Goal: Task Accomplishment & Management: Use online tool/utility

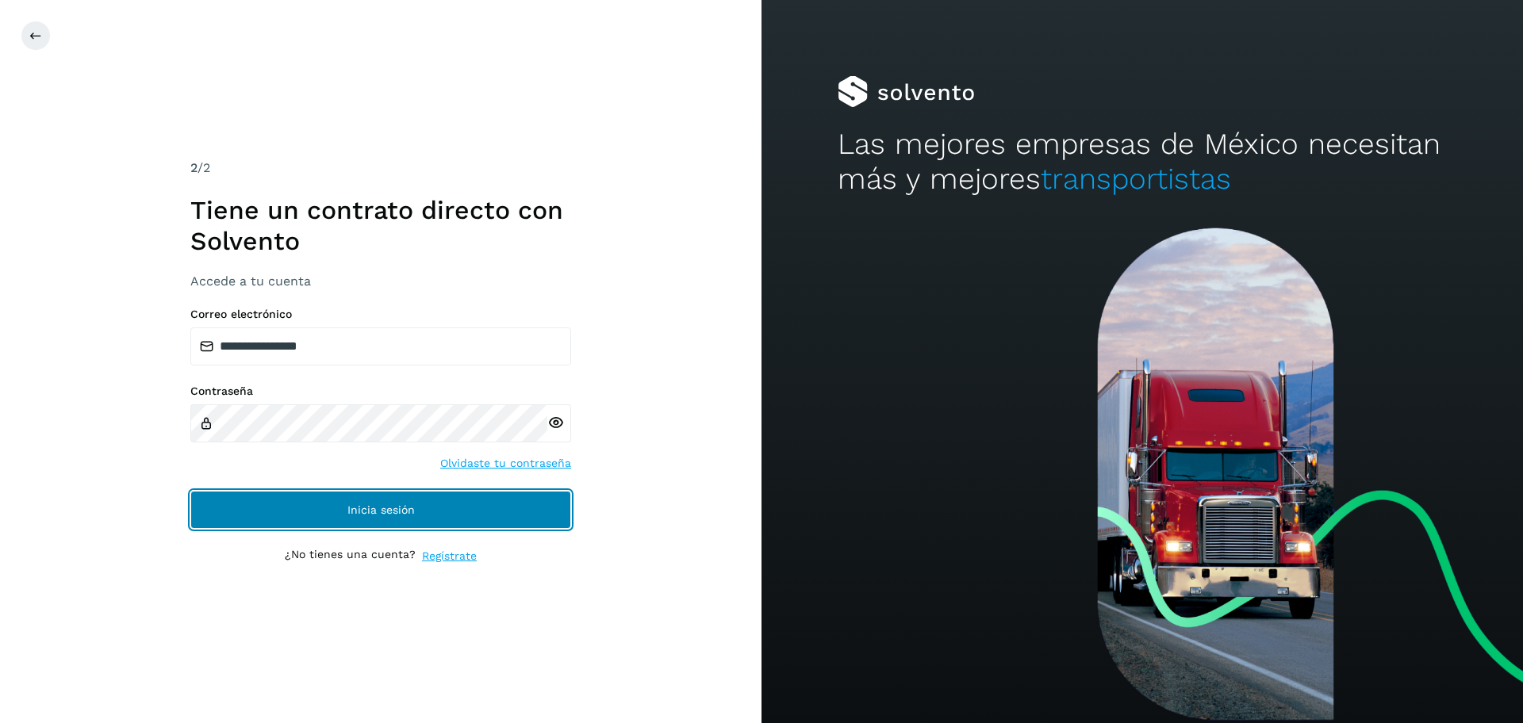
click at [376, 514] on span "Inicia sesión" at bounding box center [380, 509] width 67 height 11
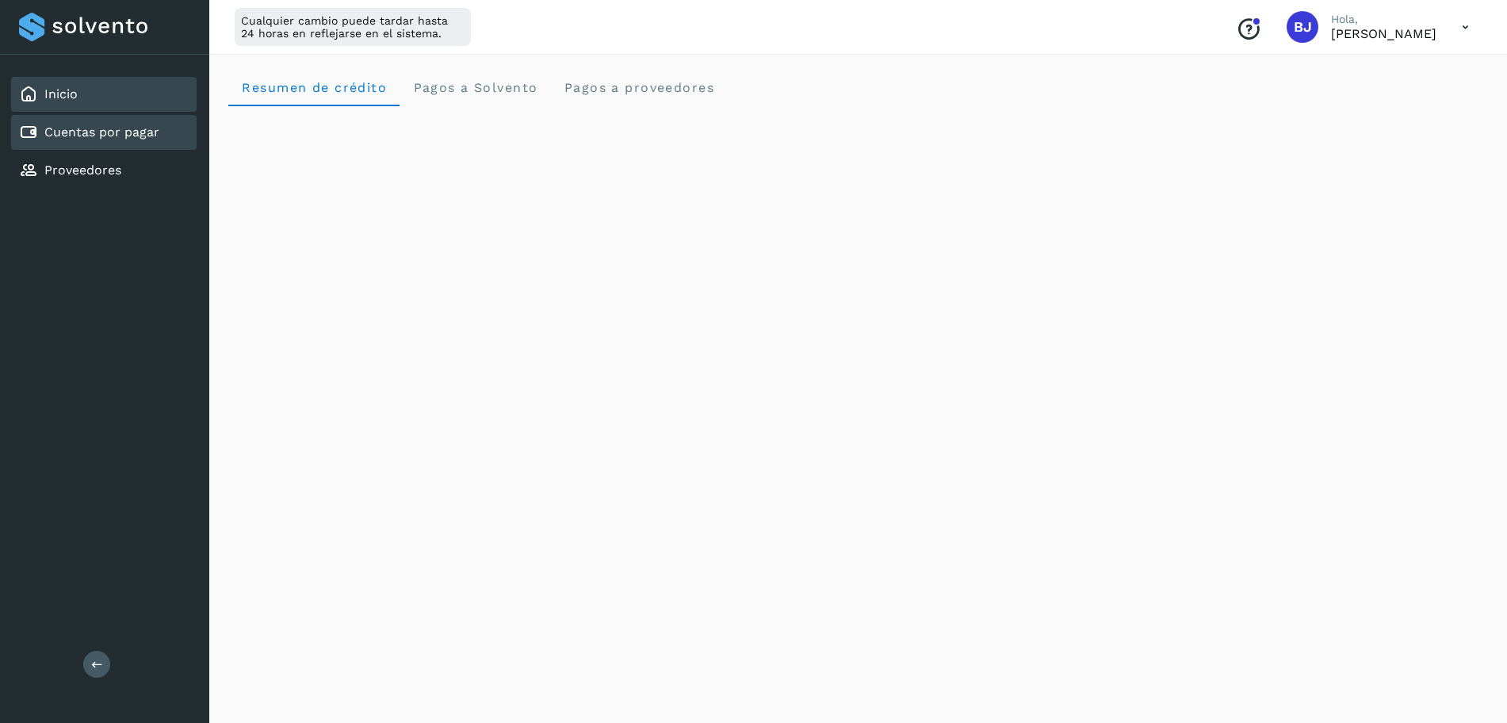
click at [149, 138] on link "Cuentas por pagar" at bounding box center [101, 131] width 115 height 15
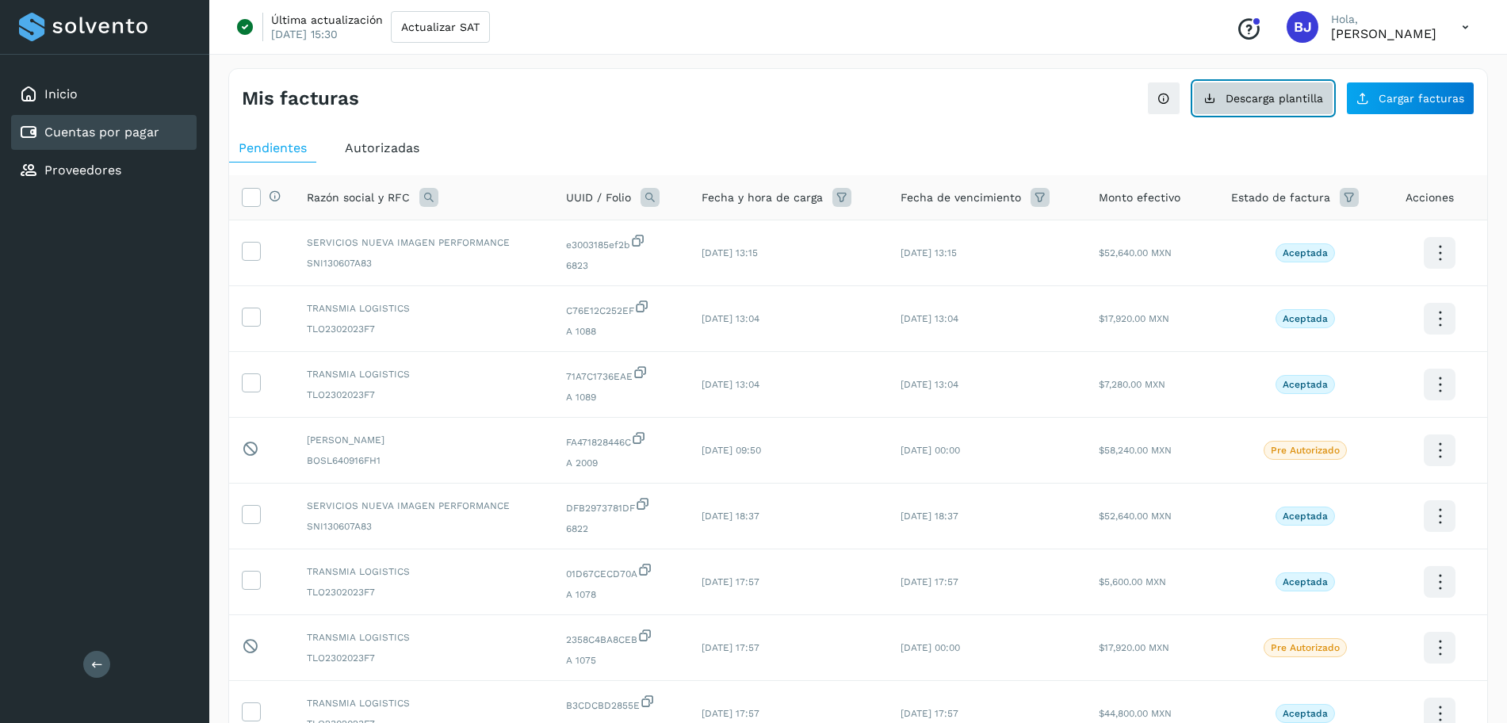
click at [1313, 106] on button "Descarga plantilla" at bounding box center [1263, 98] width 140 height 33
click at [1366, 96] on icon at bounding box center [1363, 98] width 13 height 13
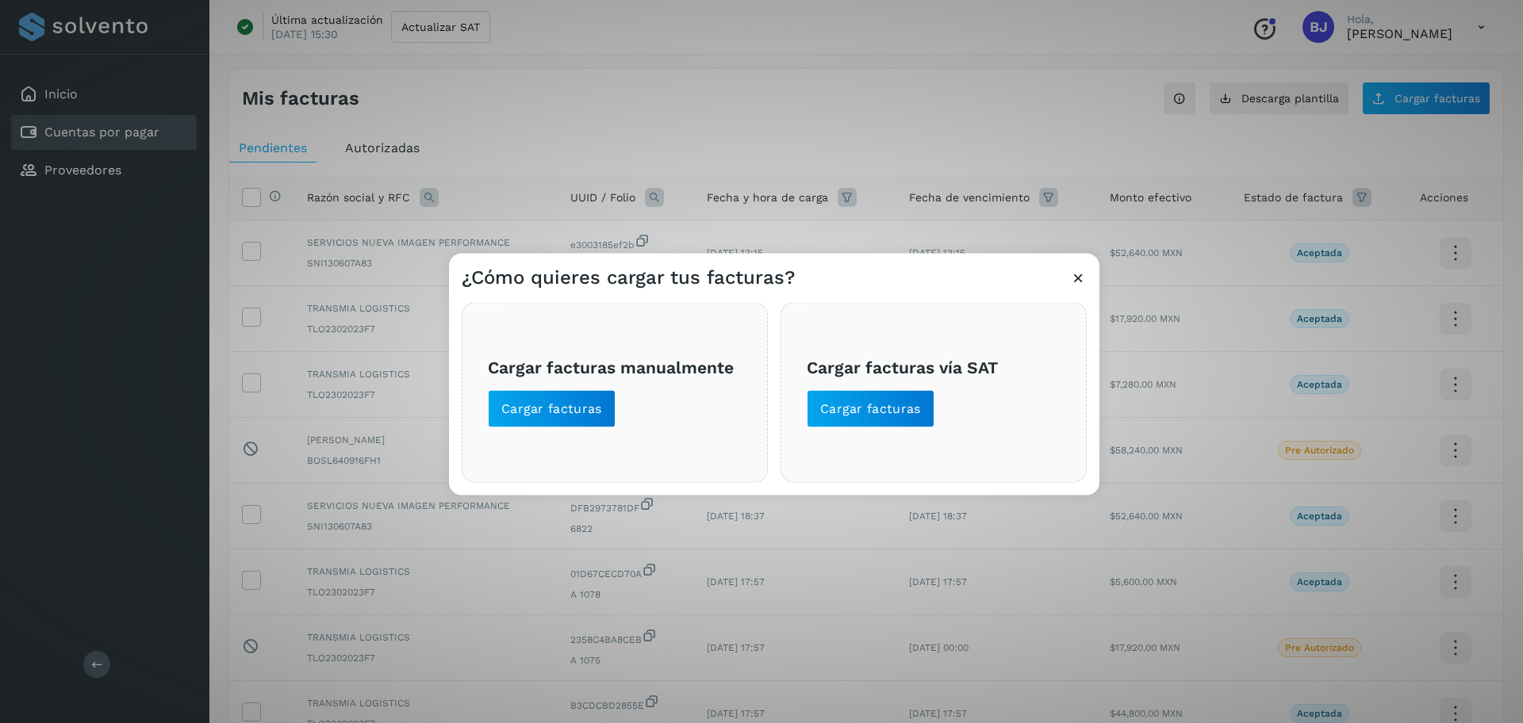
click at [563, 428] on div "Cargar facturas manualmente Cargar facturas" at bounding box center [615, 393] width 306 height 180
click at [564, 418] on button "Cargar facturas" at bounding box center [552, 409] width 128 height 38
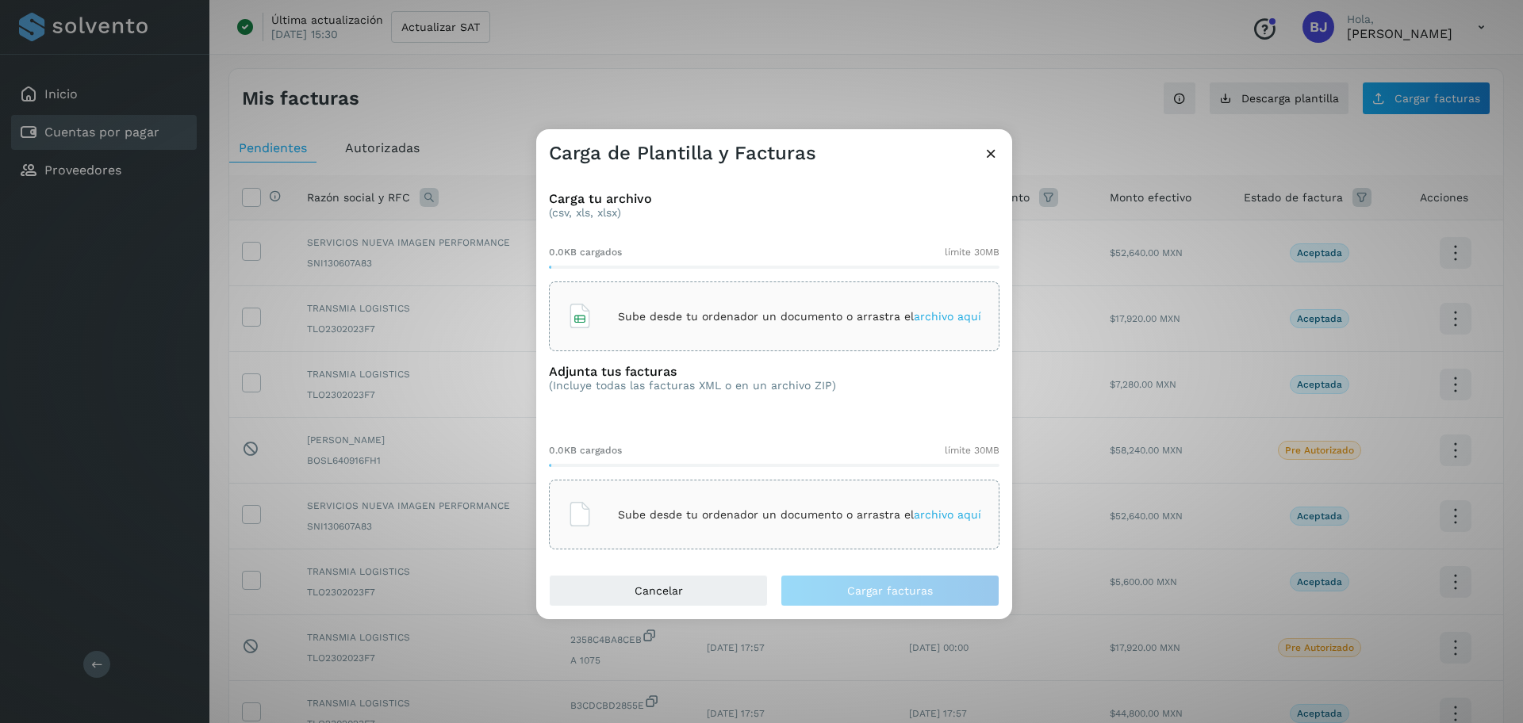
click at [599, 310] on div "Sube desde tu ordenador un documento o arrastra el archivo aquí" at bounding box center [774, 316] width 414 height 43
click at [588, 504] on icon at bounding box center [579, 514] width 25 height 25
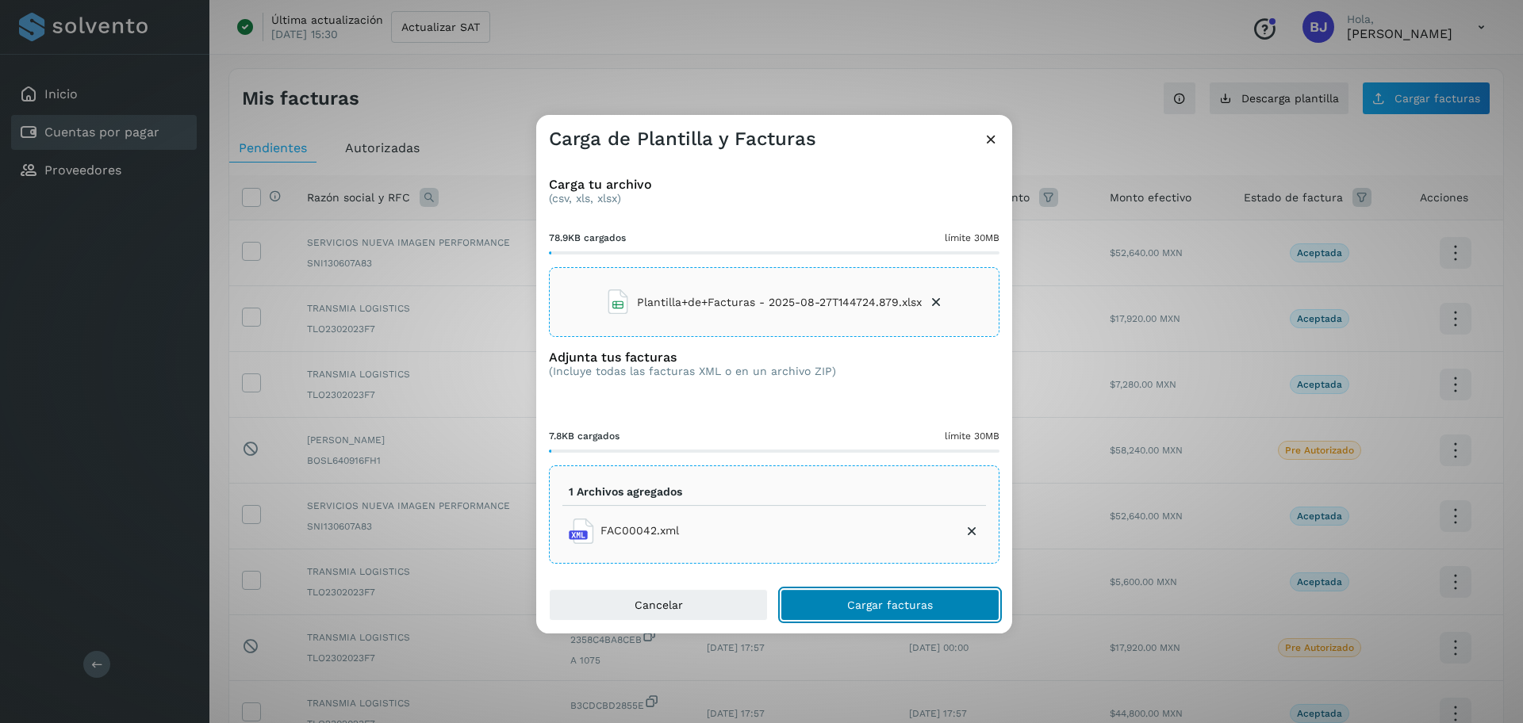
click at [841, 596] on button "Cargar facturas" at bounding box center [889, 605] width 219 height 32
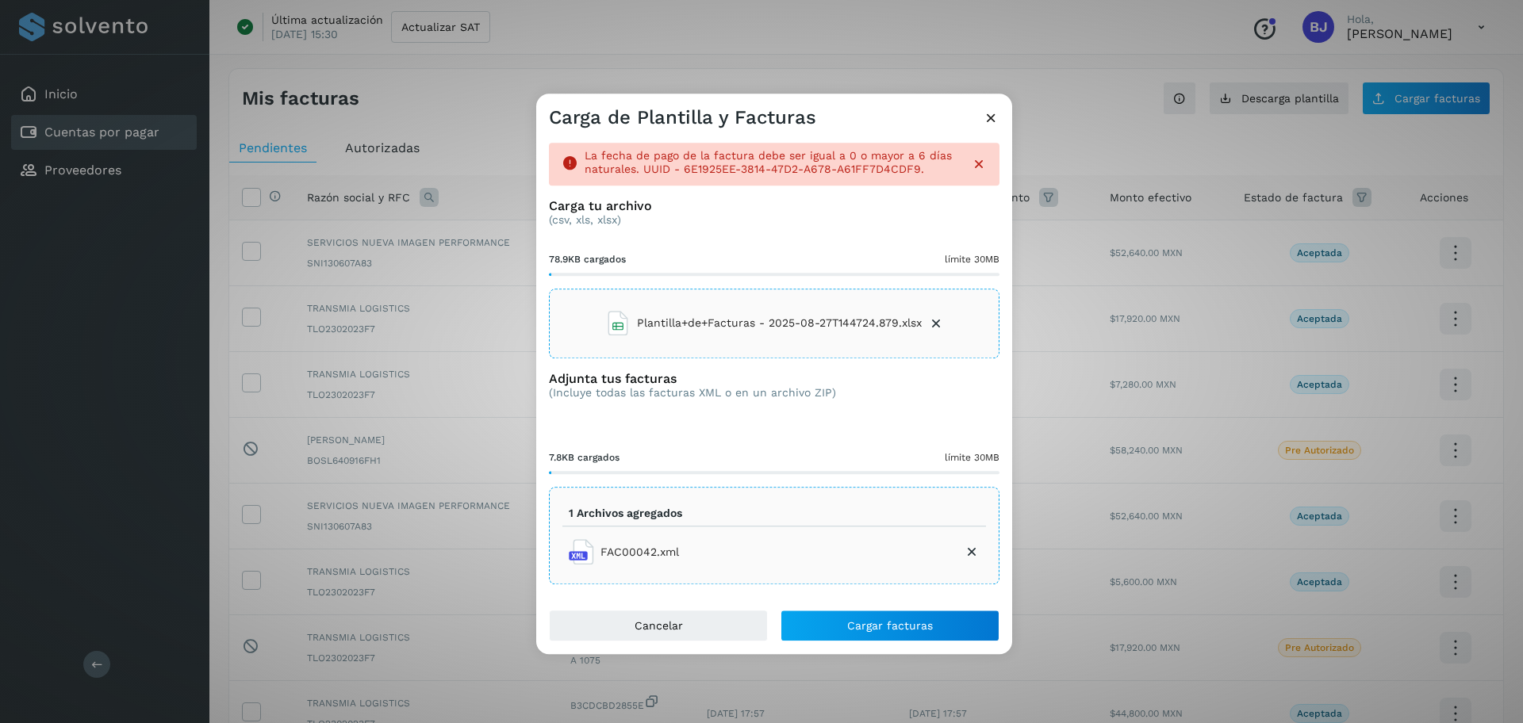
click at [942, 322] on icon at bounding box center [936, 324] width 16 height 16
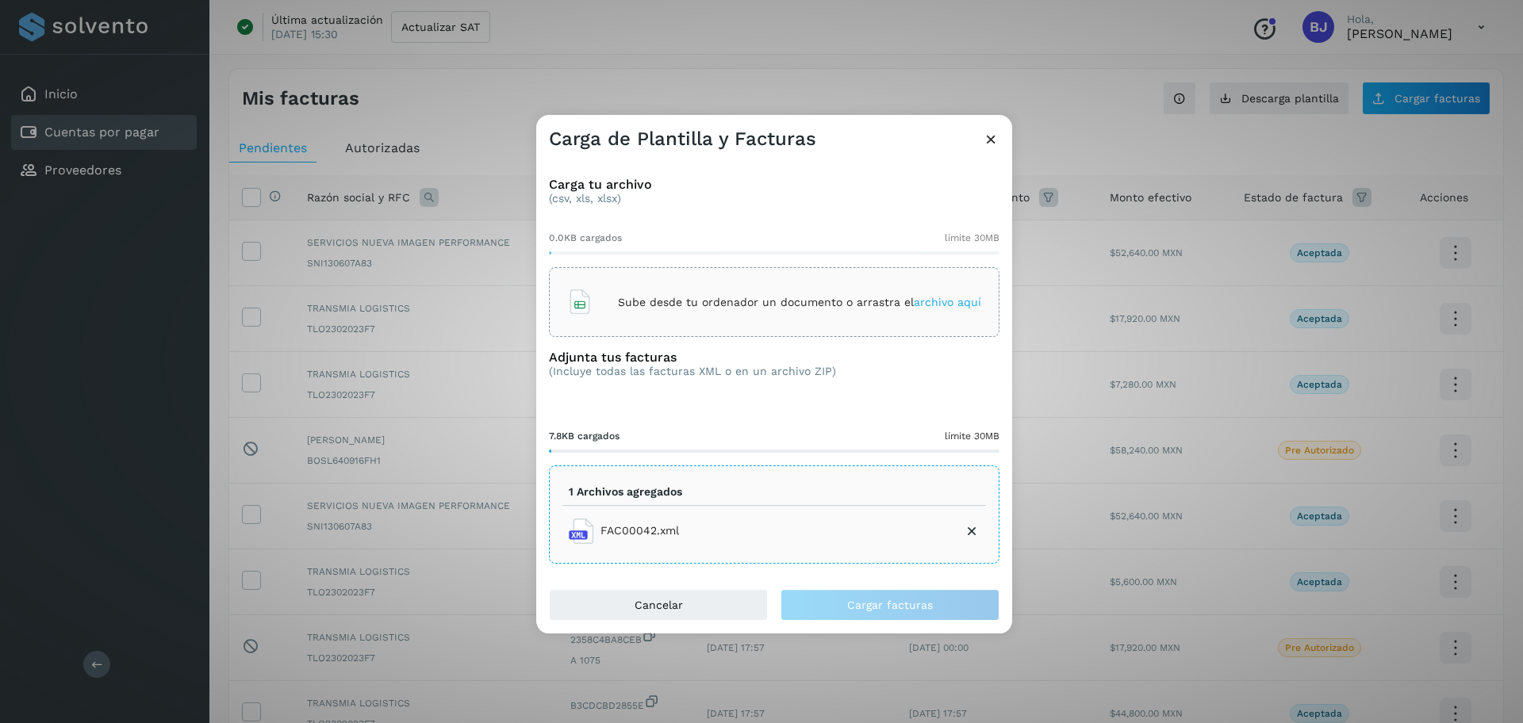
click at [627, 298] on p "Sube desde tu ordenador un documento o arrastra el archivo aquí" at bounding box center [799, 302] width 363 height 13
click at [840, 601] on button "Cargar facturas" at bounding box center [889, 605] width 219 height 32
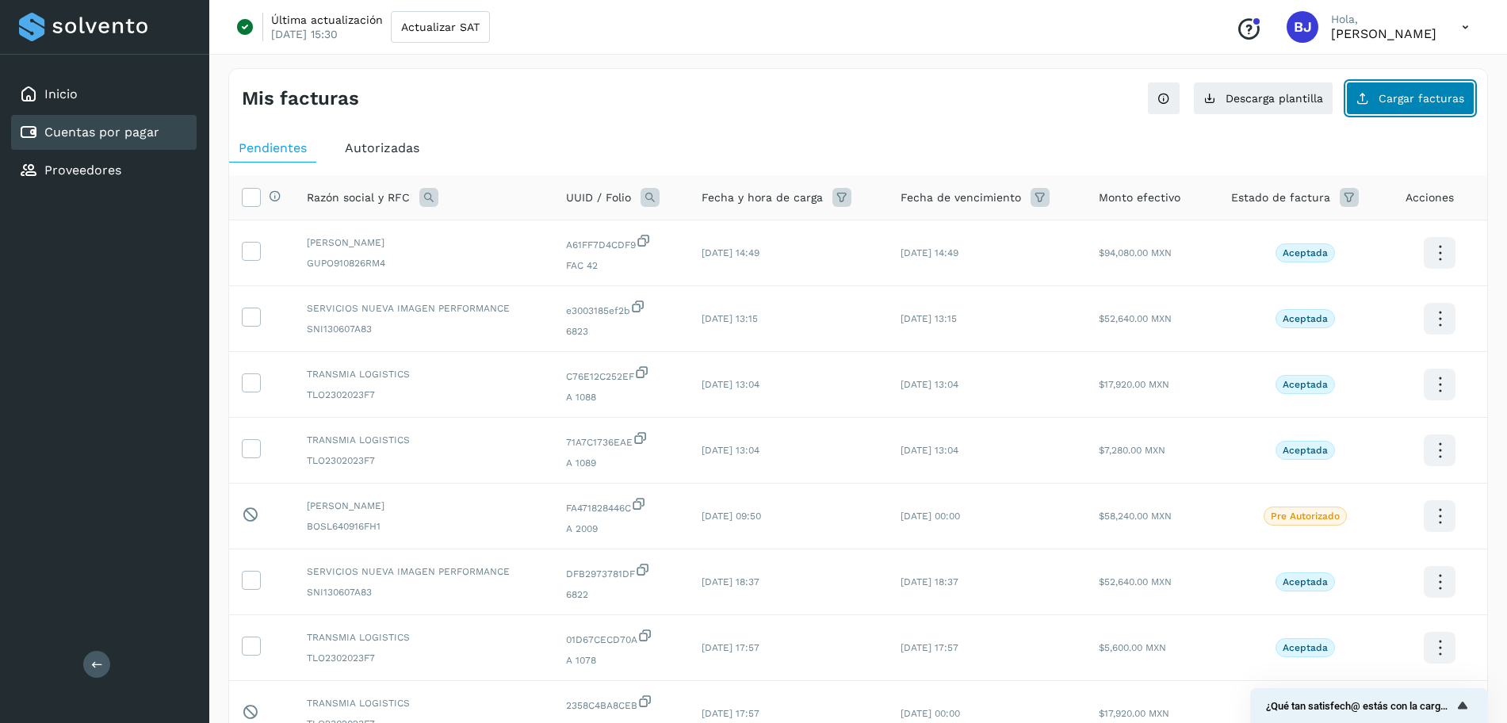
click at [1419, 102] on span "Cargar facturas" at bounding box center [1422, 98] width 86 height 11
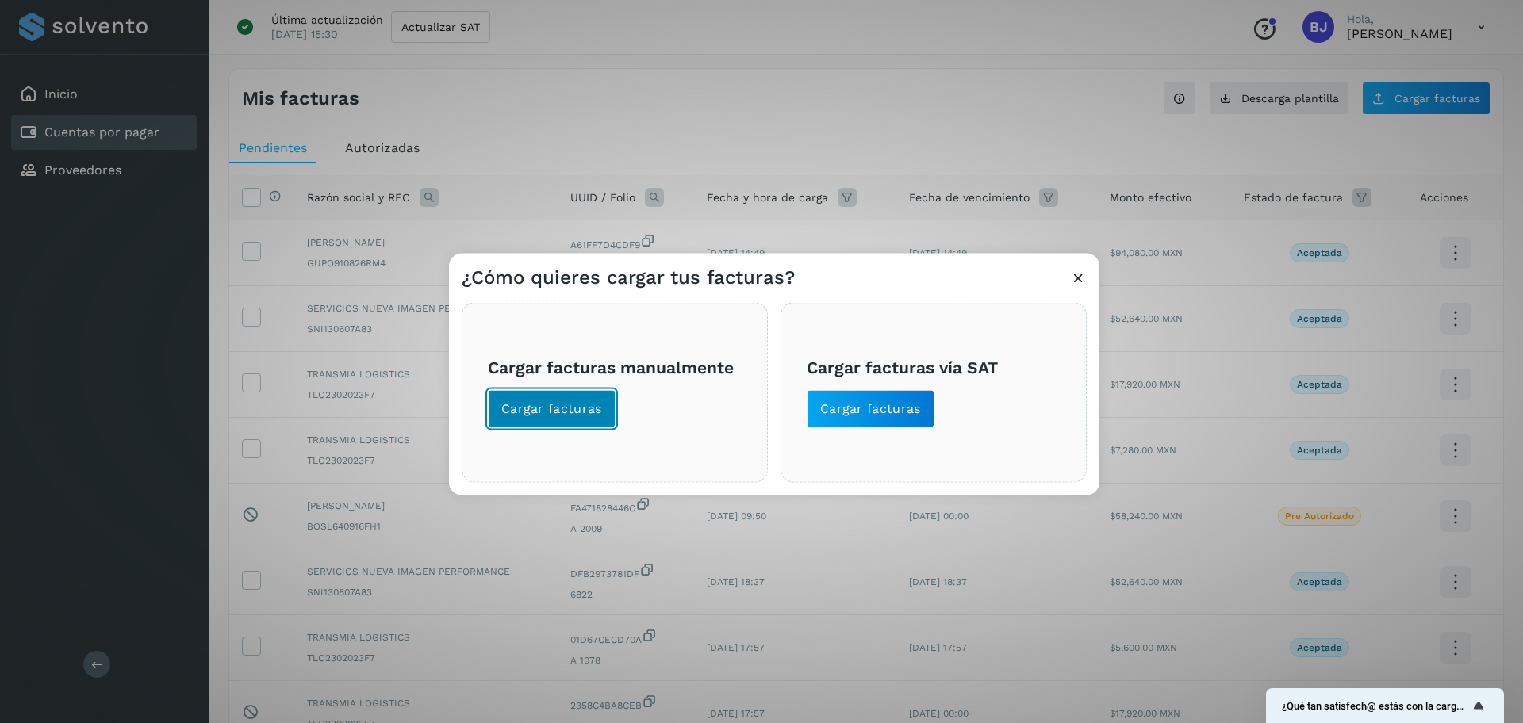
click at [546, 412] on span "Cargar facturas" at bounding box center [551, 408] width 101 height 17
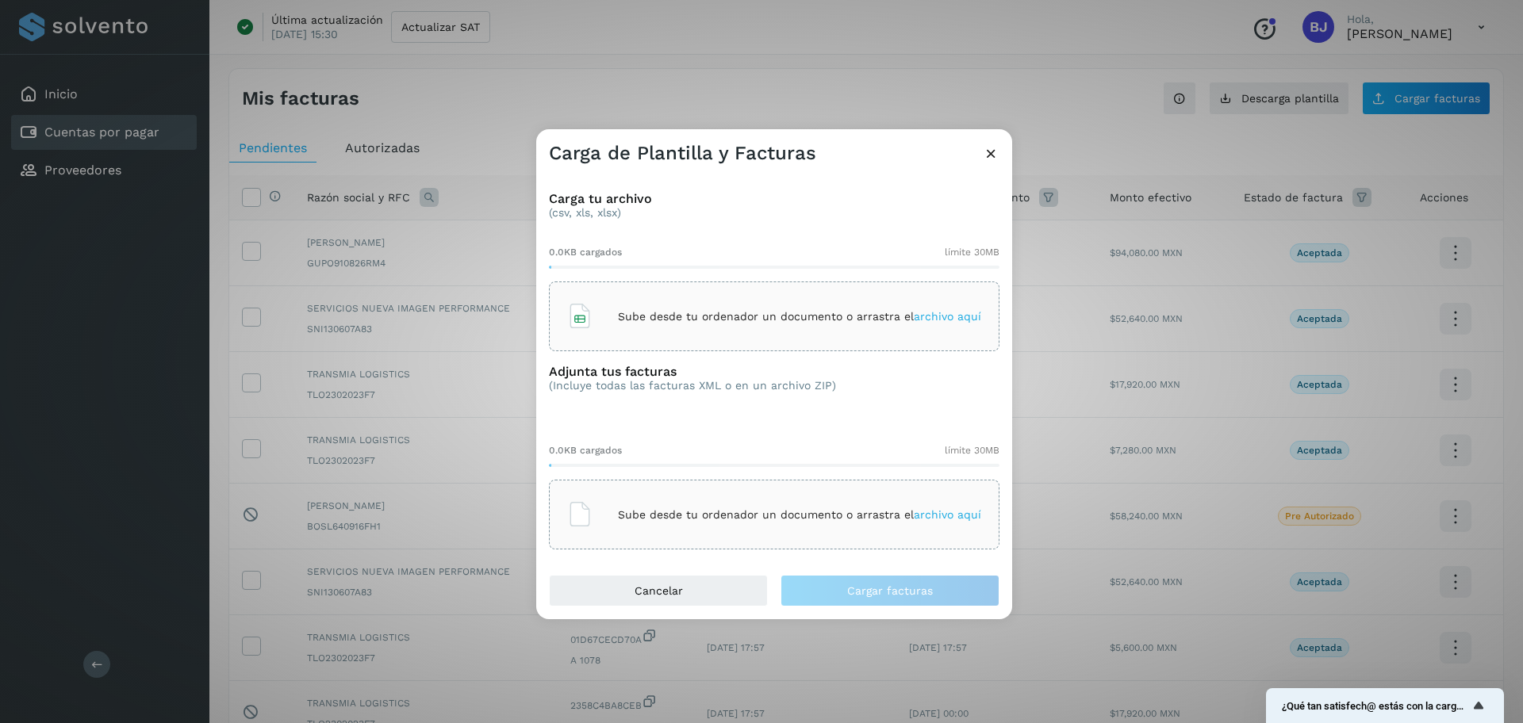
click at [581, 316] on icon at bounding box center [579, 316] width 25 height 25
click at [609, 517] on div "Sube desde tu ordenador un documento o arrastra el archivo aquí" at bounding box center [774, 514] width 414 height 43
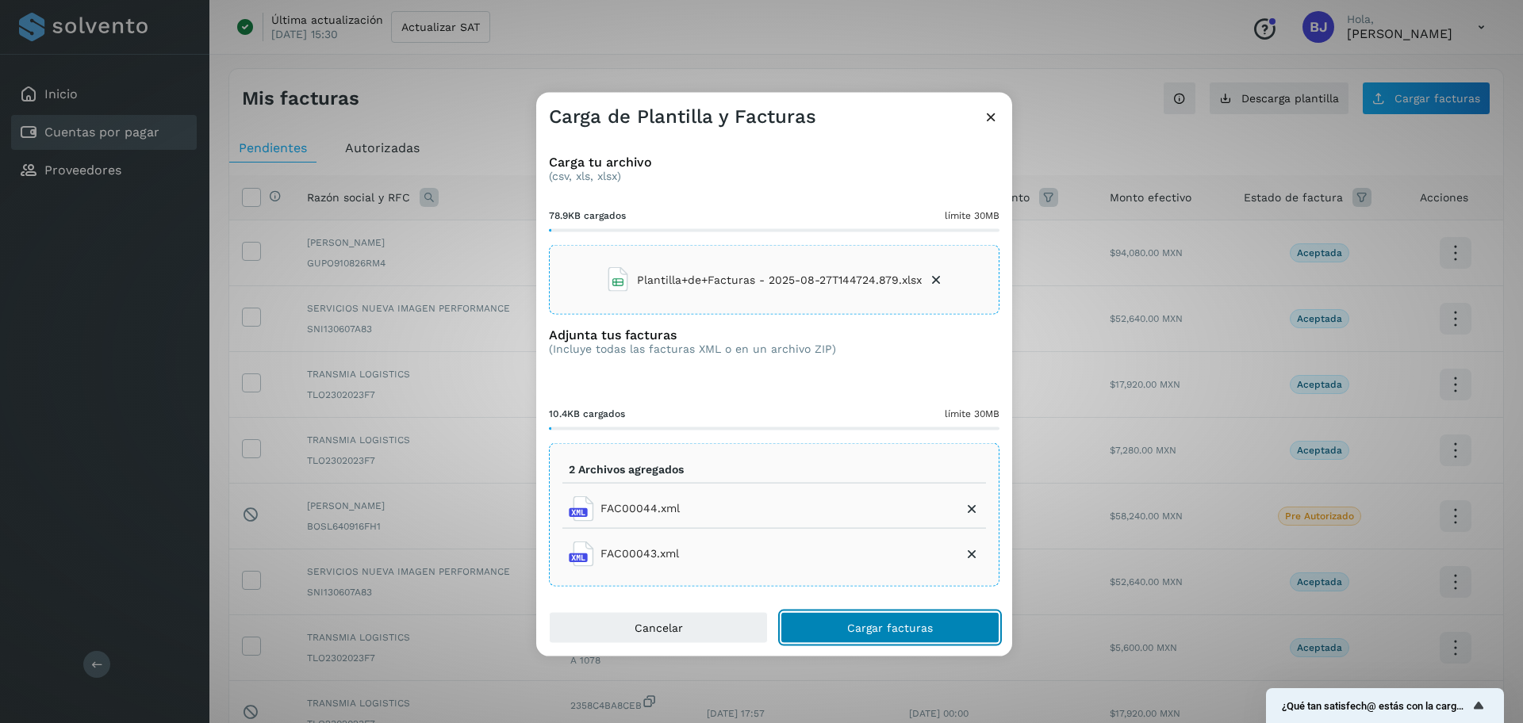
click at [863, 626] on span "Cargar facturas" at bounding box center [890, 627] width 86 height 11
